Goal: Transaction & Acquisition: Purchase product/service

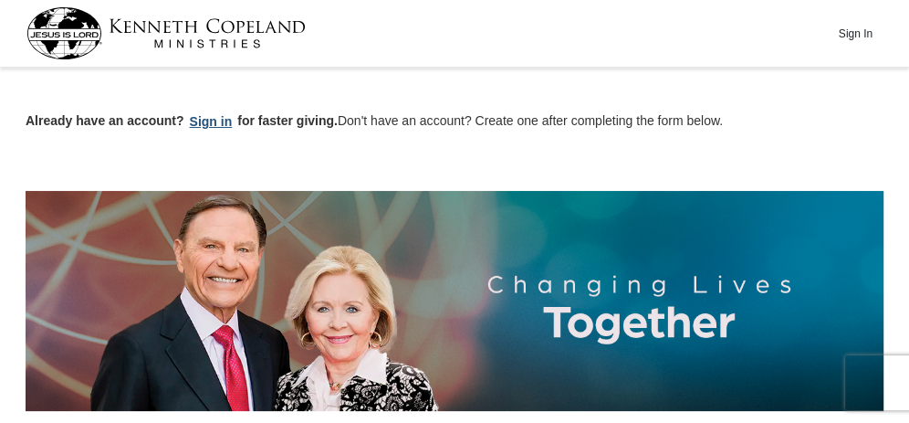
click at [205, 121] on button "Sign in" at bounding box center [211, 121] width 54 height 21
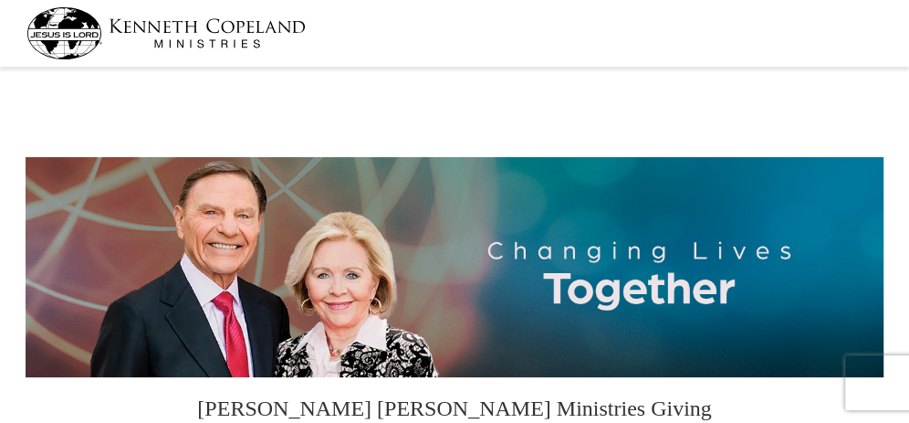
select select "PA"
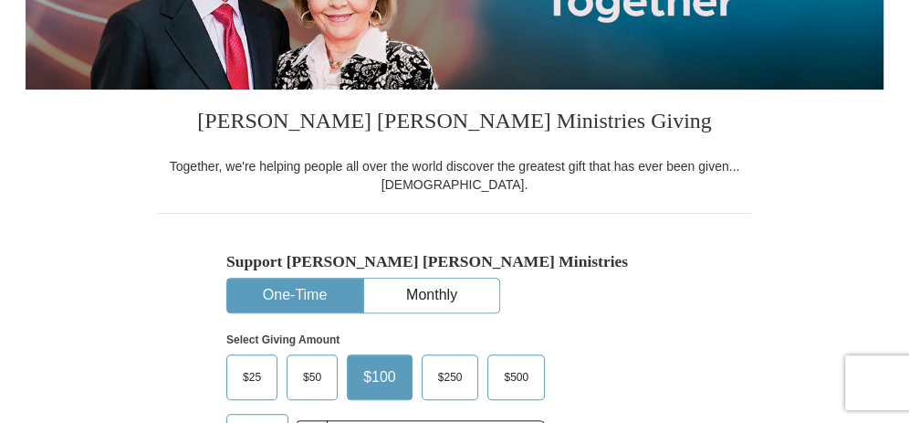
scroll to position [383, 0]
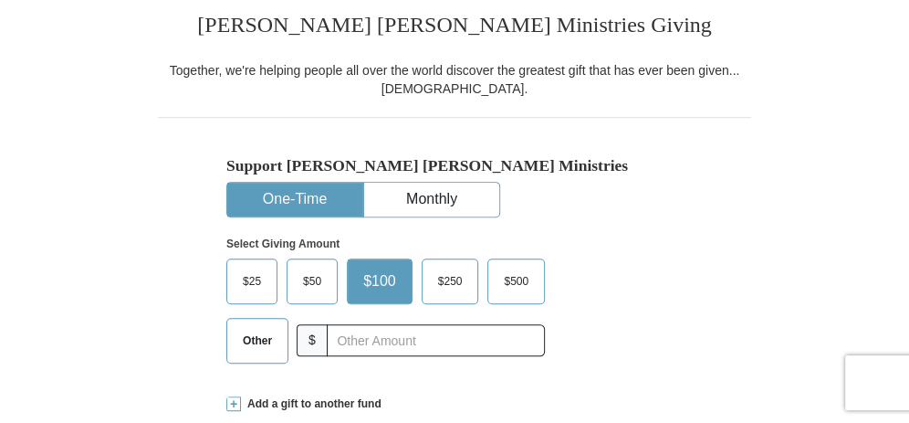
click at [278, 193] on button "One-Time" at bounding box center [294, 200] width 135 height 34
click at [312, 271] on span "$50" at bounding box center [312, 281] width 37 height 27
click at [0, 0] on input "$50" at bounding box center [0, 0] width 0 height 0
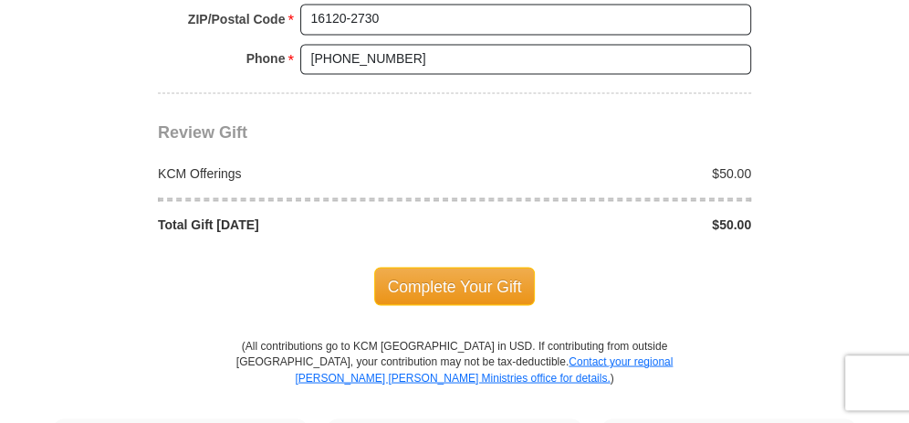
scroll to position [1630, 0]
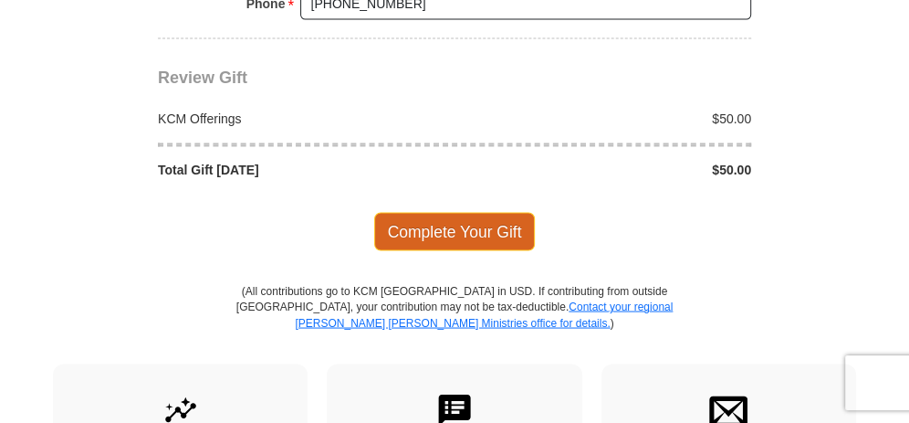
click at [464, 213] on span "Complete Your Gift" at bounding box center [455, 231] width 162 height 38
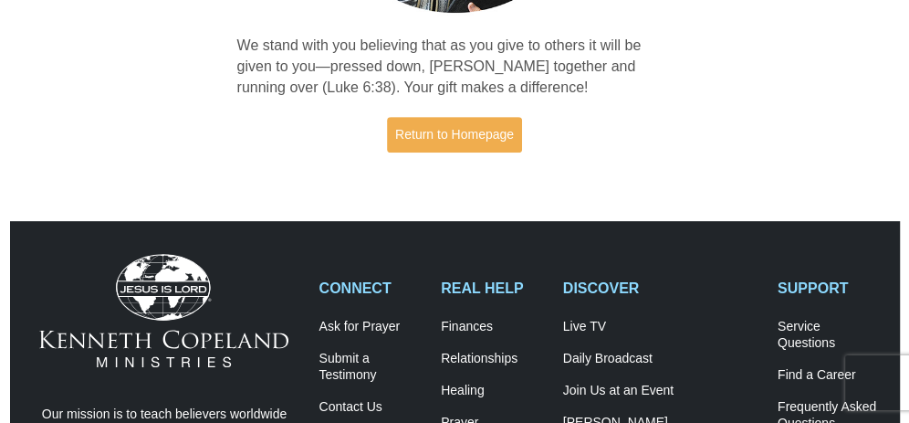
scroll to position [383, 0]
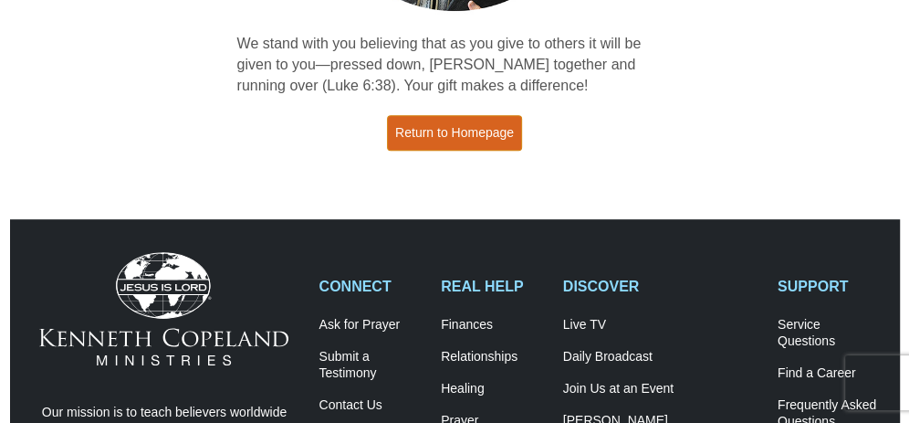
click at [438, 125] on link "Return to Homepage" at bounding box center [454, 133] width 135 height 36
